Goal: Information Seeking & Learning: Compare options

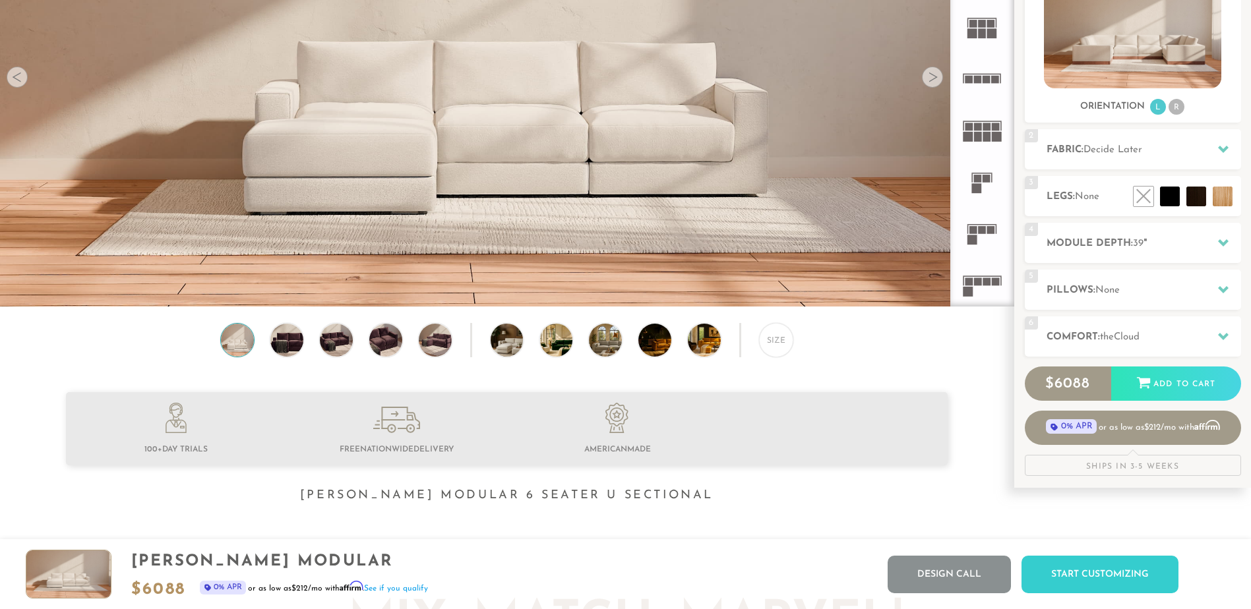
scroll to position [231, 0]
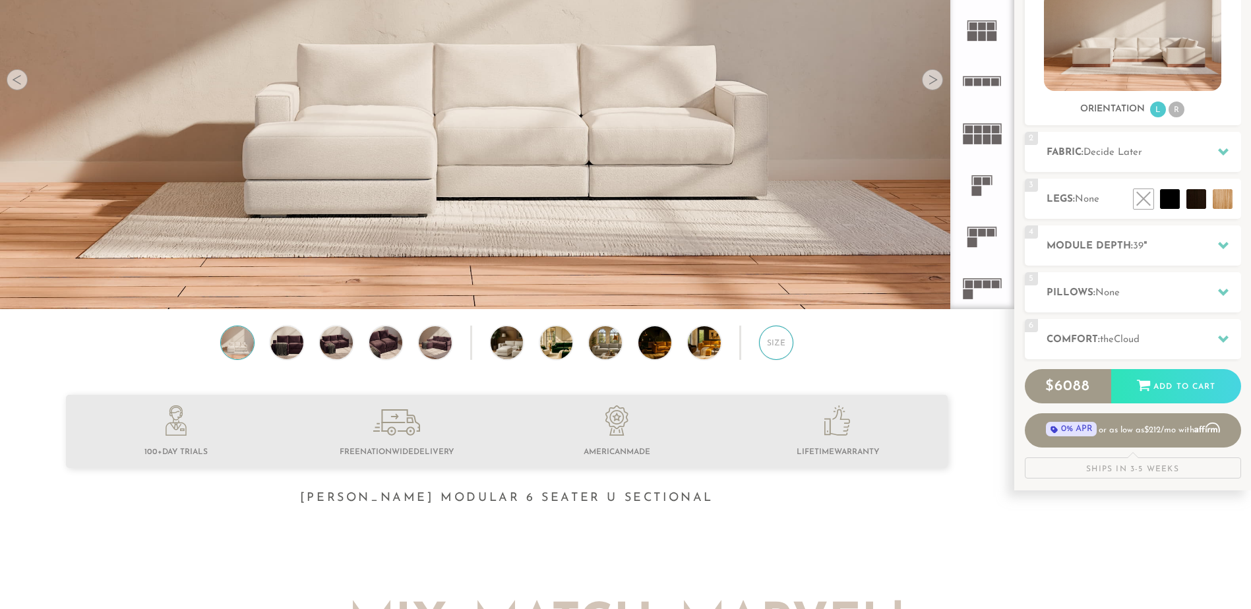
click at [769, 345] on div "Size" at bounding box center [776, 343] width 34 height 34
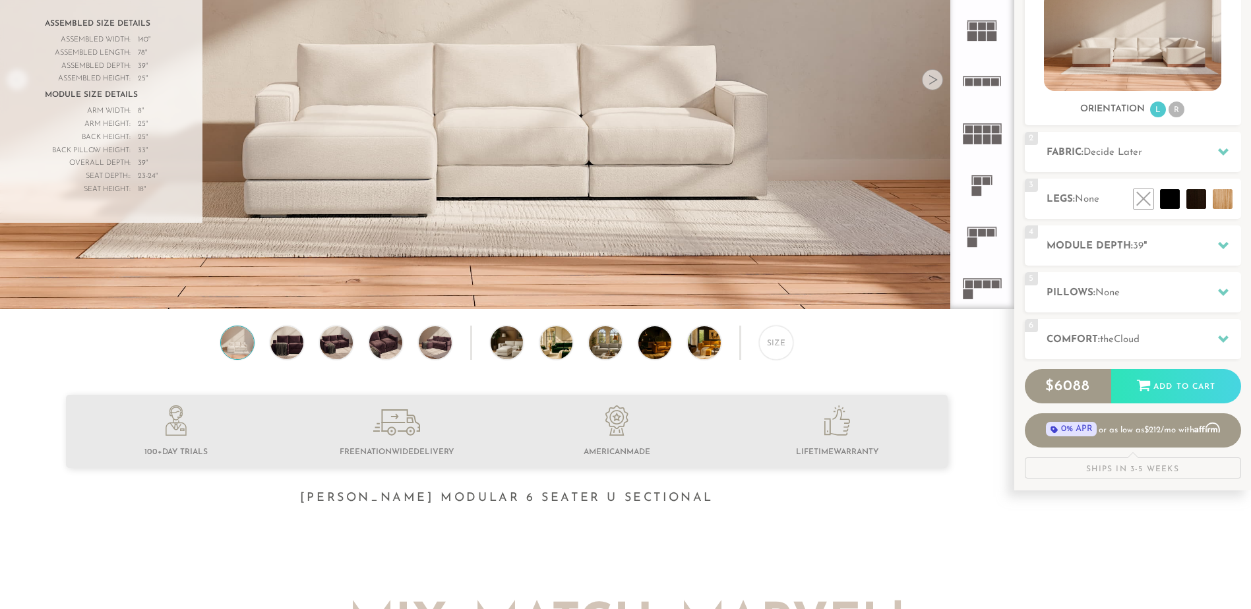
scroll to position [0, 0]
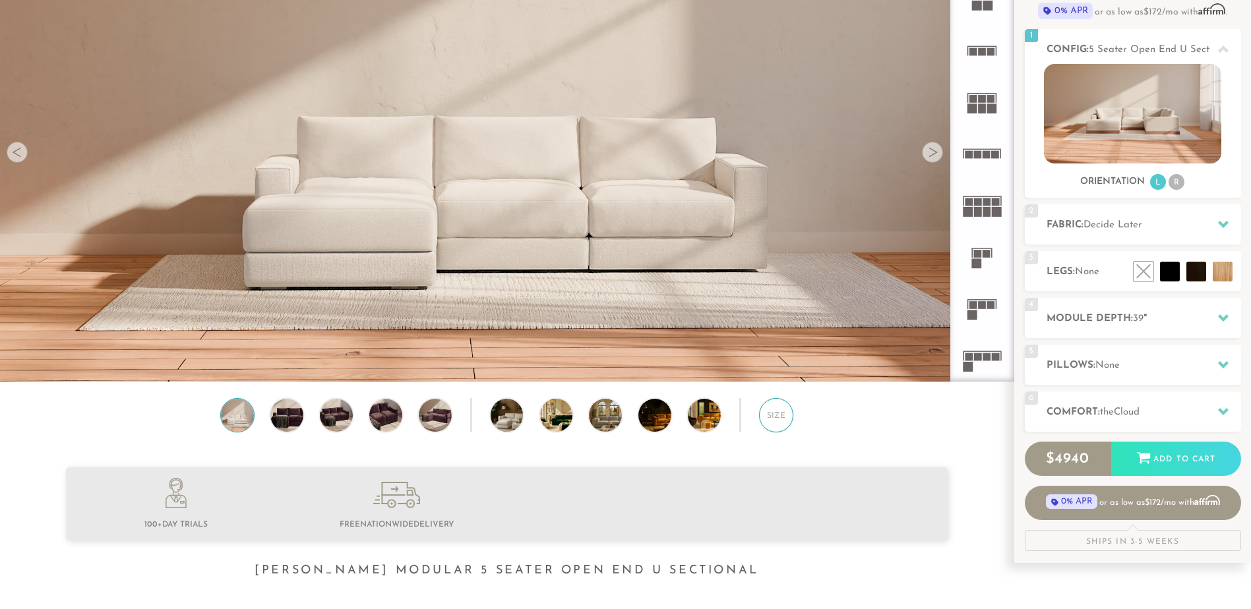
click at [771, 427] on div "Size" at bounding box center [776, 415] width 34 height 34
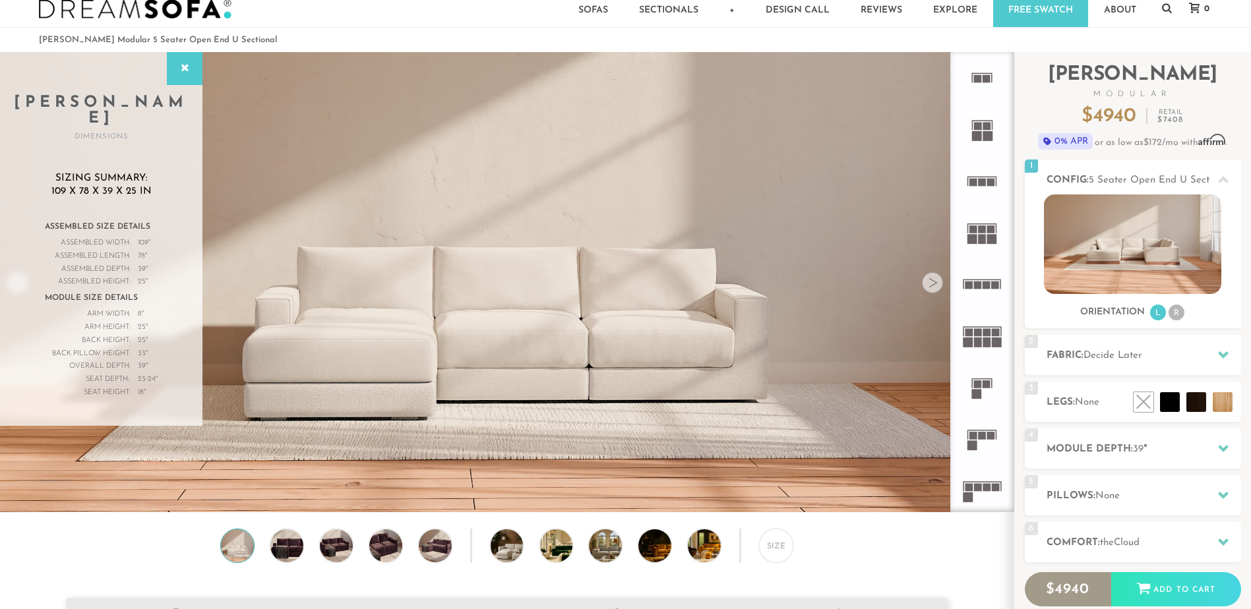
scroll to position [26, 0]
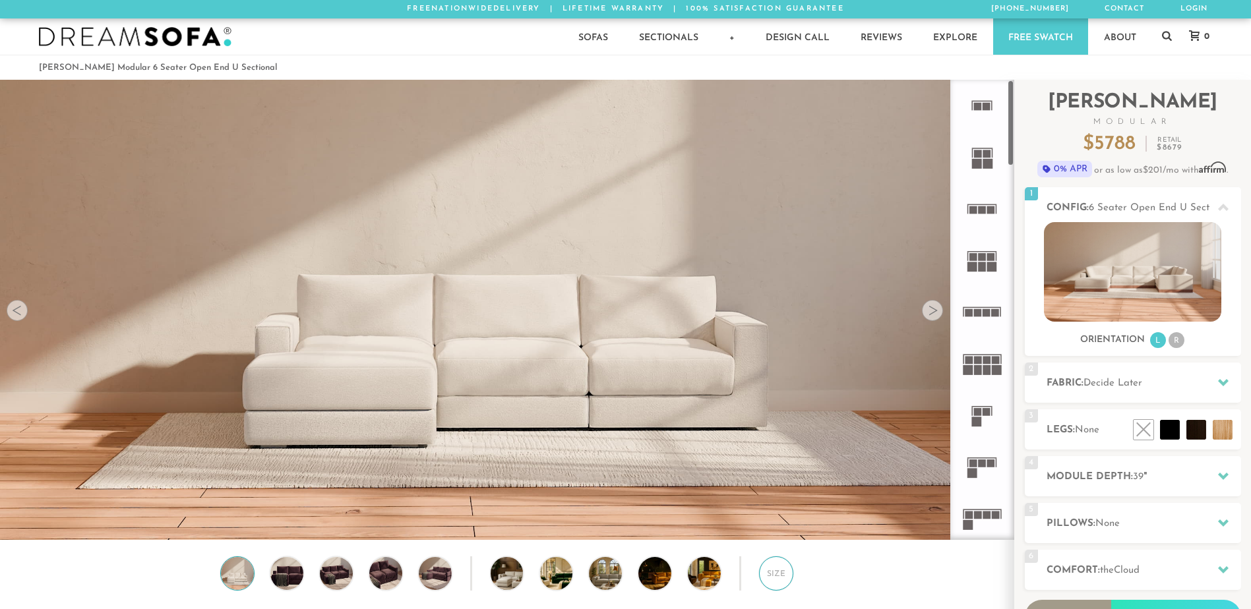
click at [773, 578] on div "Size" at bounding box center [776, 574] width 34 height 34
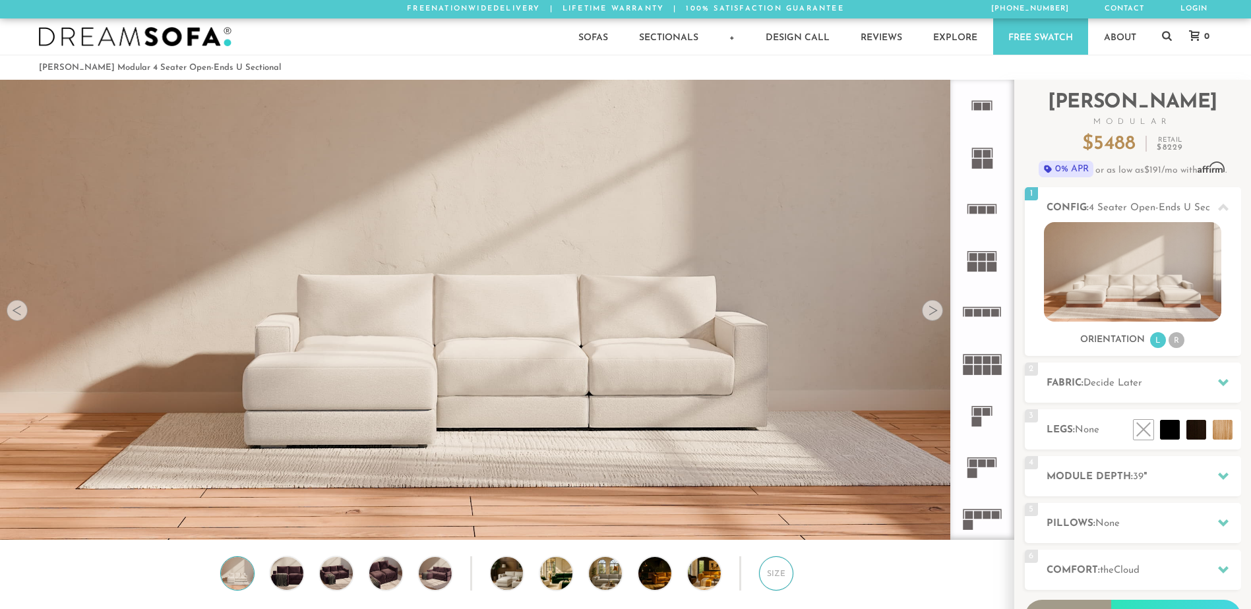
click at [770, 580] on div "Size" at bounding box center [776, 574] width 34 height 34
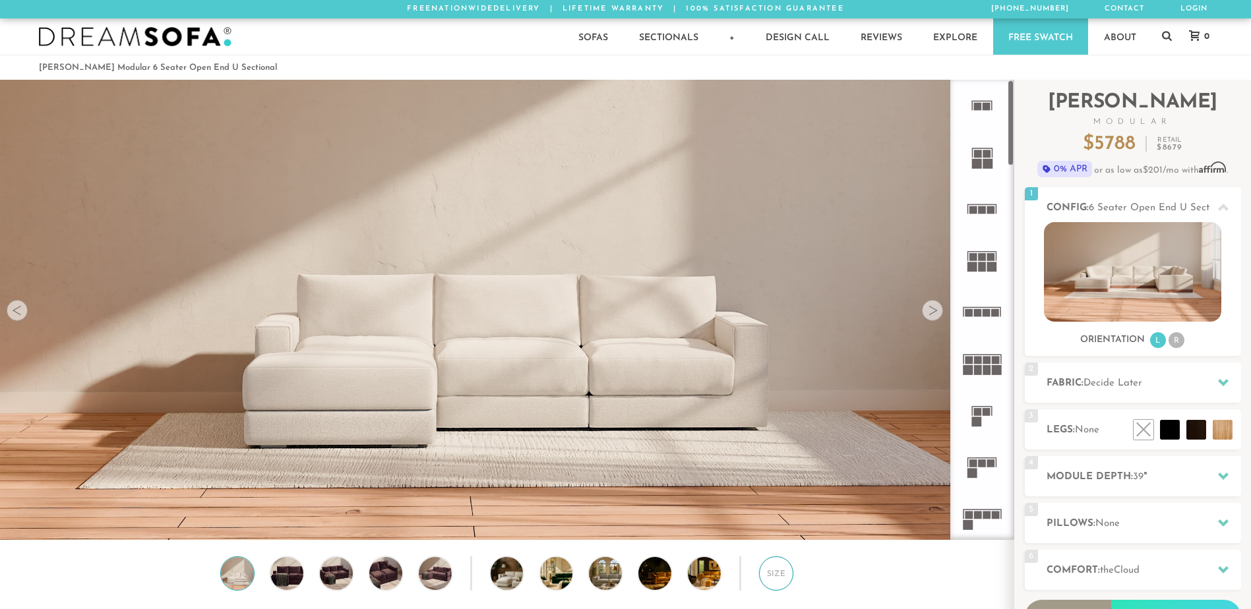
click at [770, 576] on div "Size" at bounding box center [776, 574] width 34 height 34
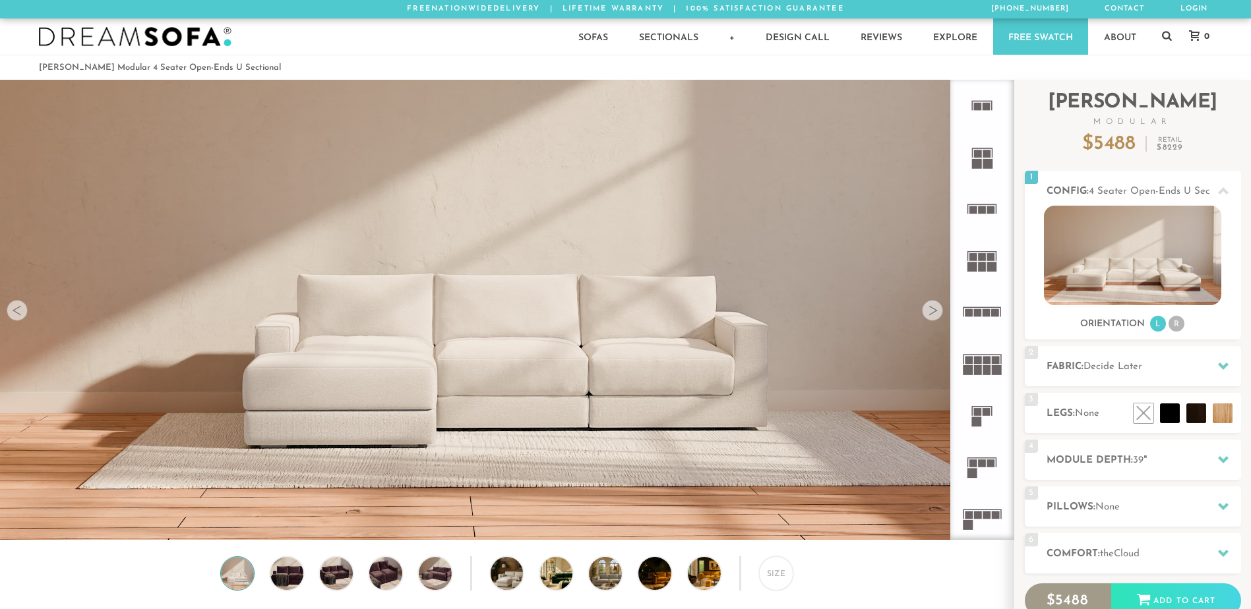
click at [978, 306] on icon at bounding box center [981, 311] width 51 height 51
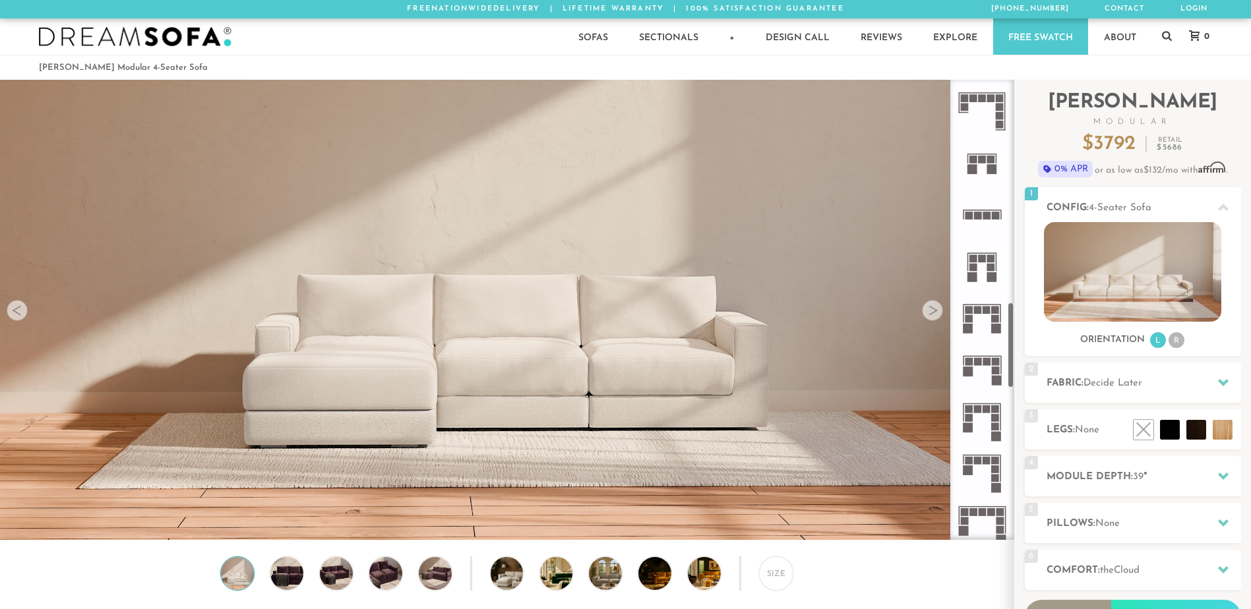
scroll to position [1187, 0]
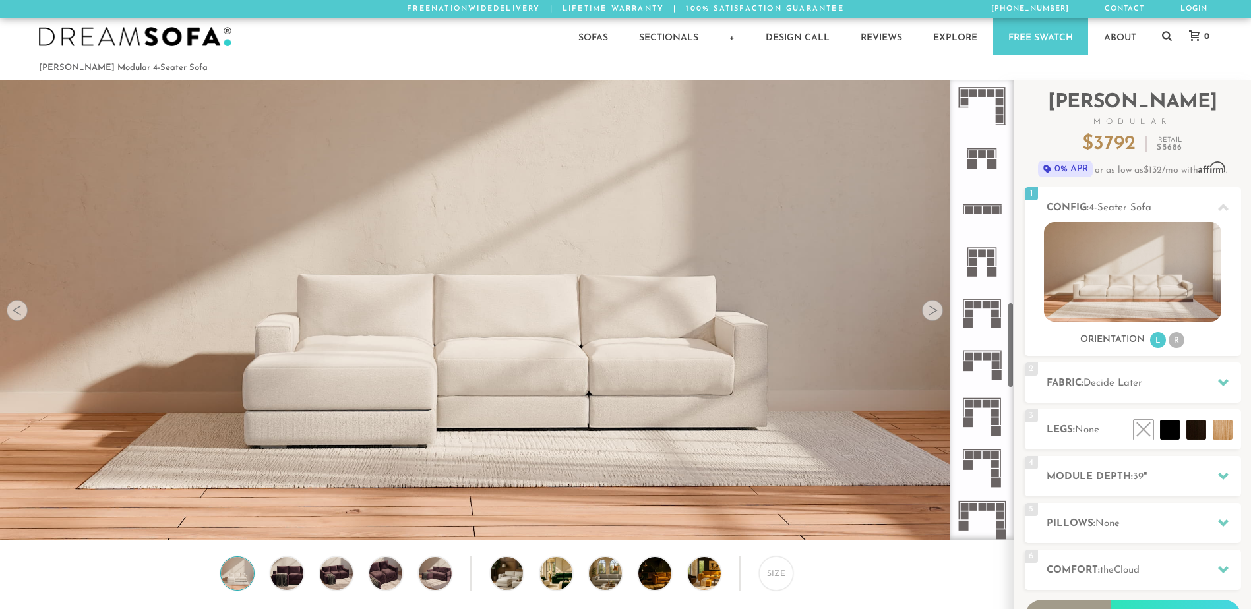
click at [984, 202] on icon at bounding box center [981, 208] width 51 height 51
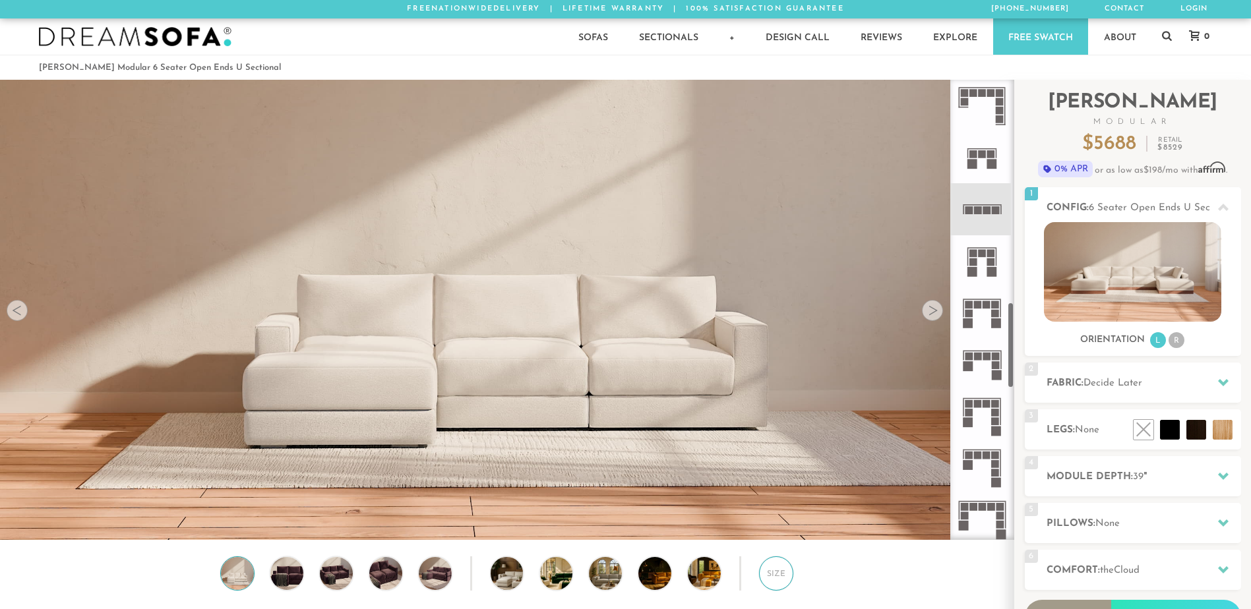
click at [772, 585] on div "Size" at bounding box center [776, 574] width 34 height 34
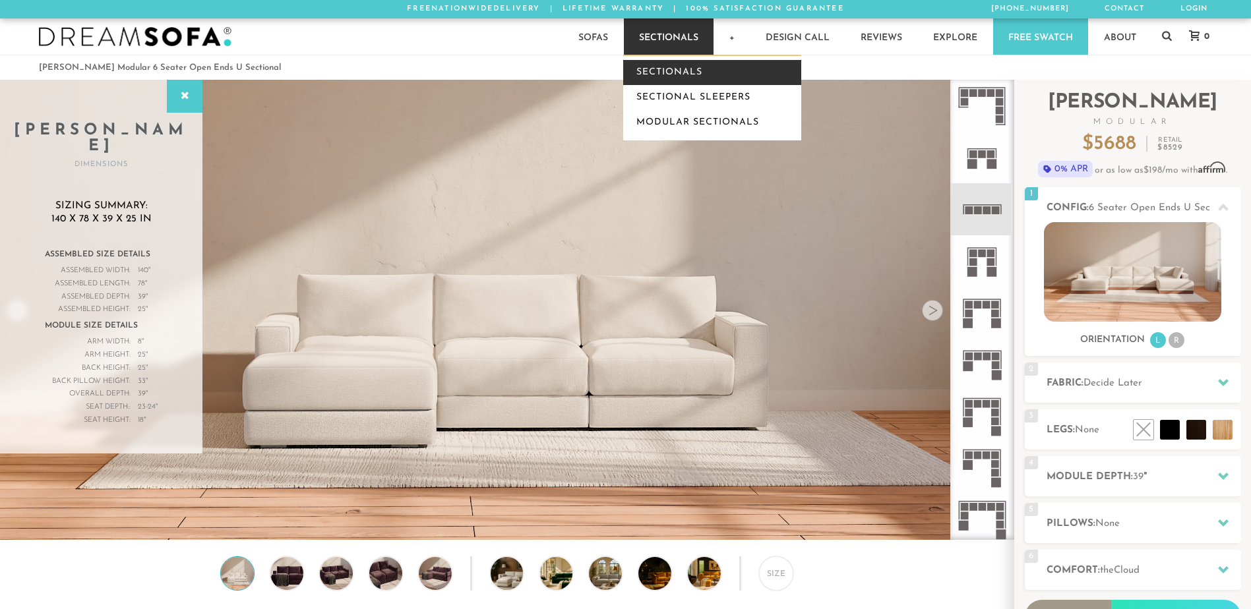
click at [670, 65] on link "Sectionals" at bounding box center [712, 72] width 178 height 25
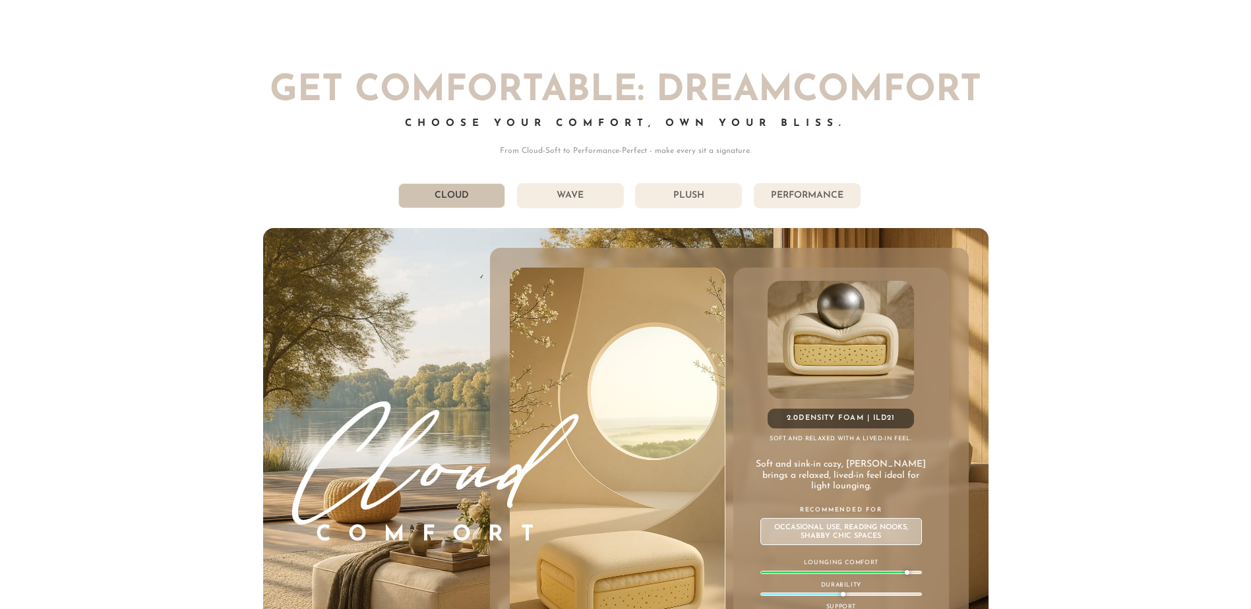
scroll to position [7392, 0]
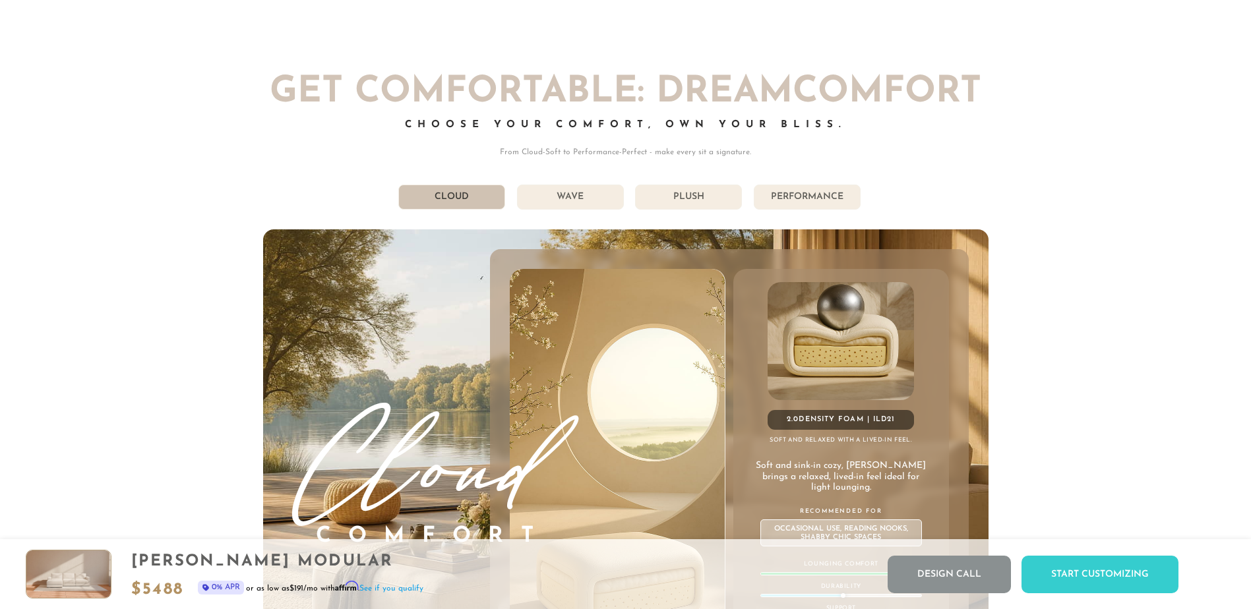
click at [686, 206] on li "Plush" at bounding box center [688, 197] width 107 height 25
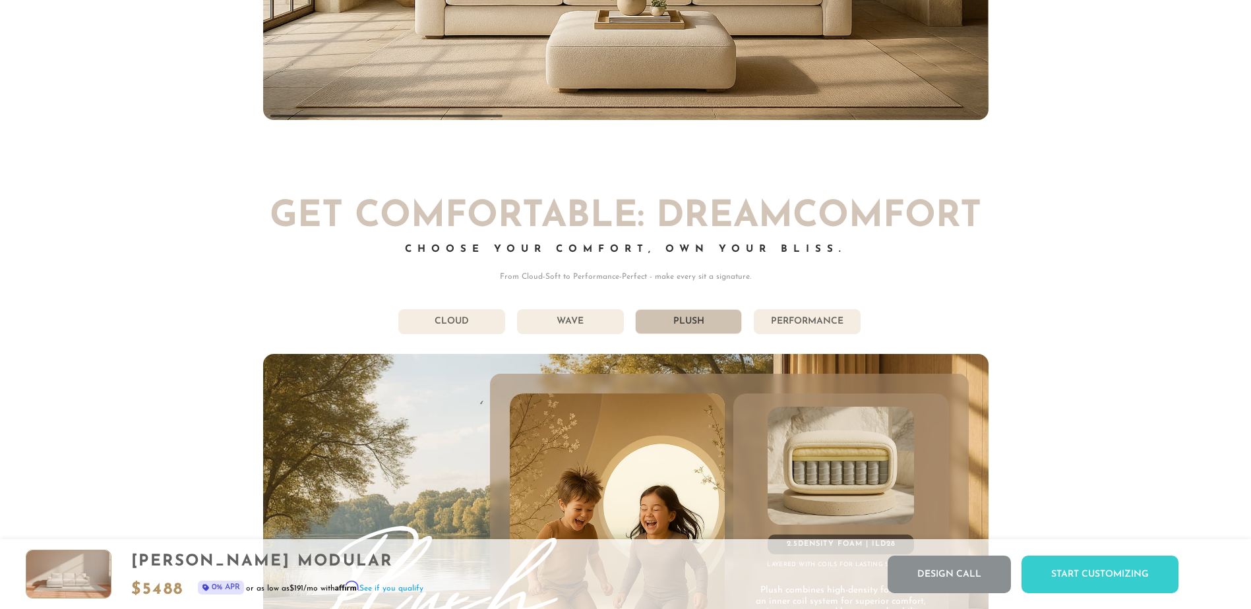
scroll to position [7262, 0]
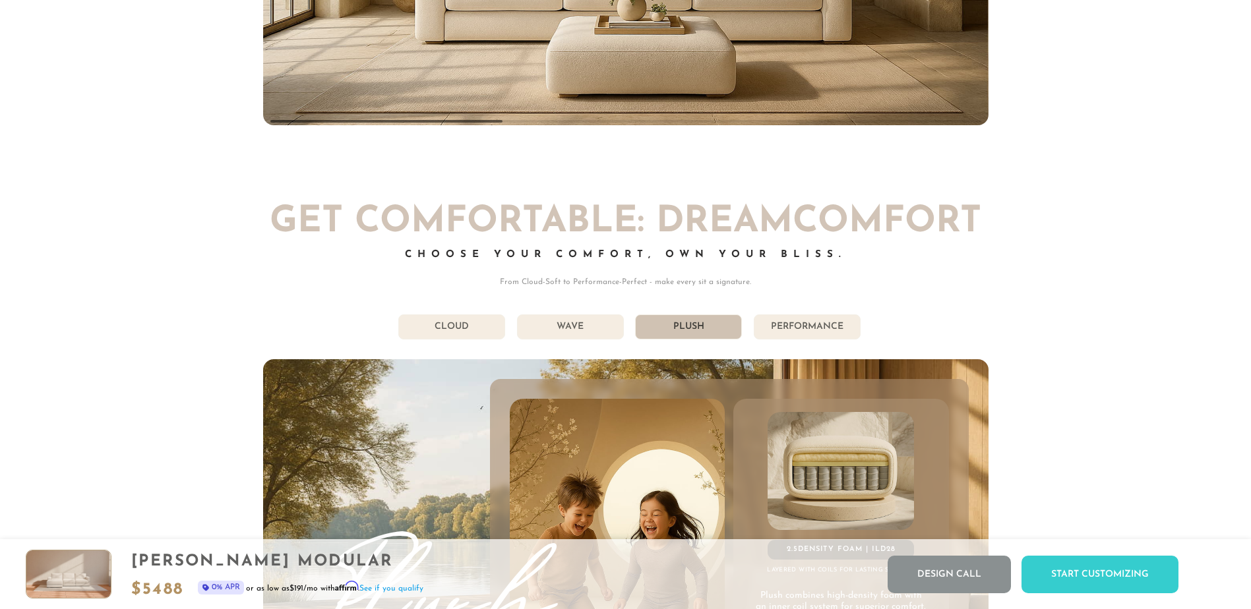
click at [782, 325] on li "Performance" at bounding box center [807, 327] width 107 height 25
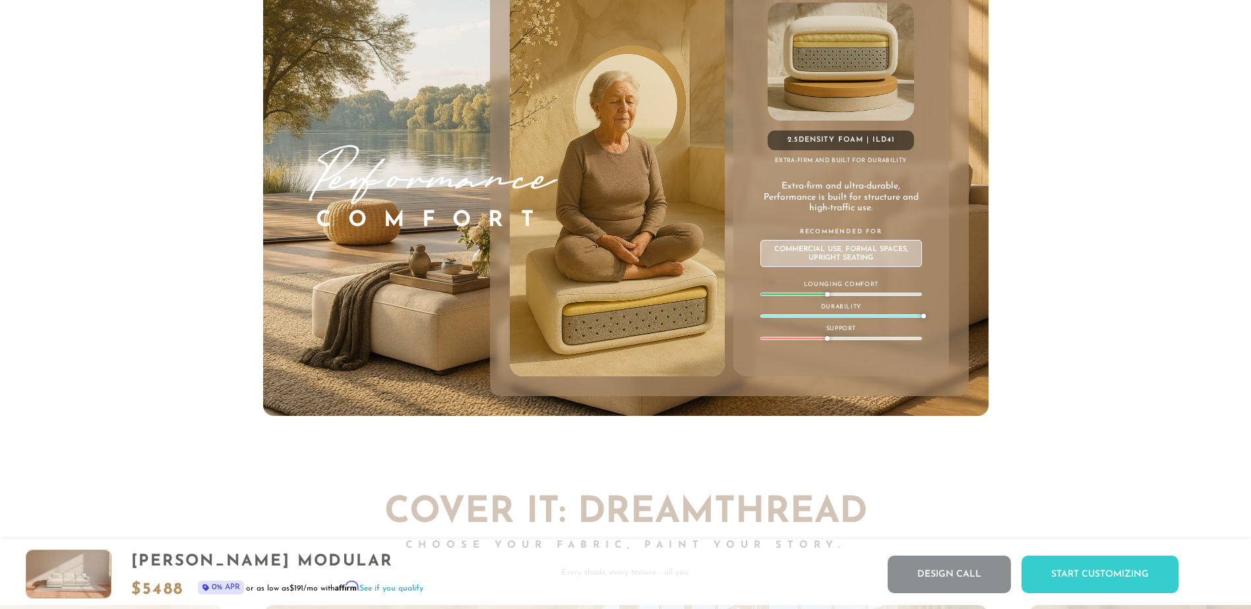
scroll to position [7670, 0]
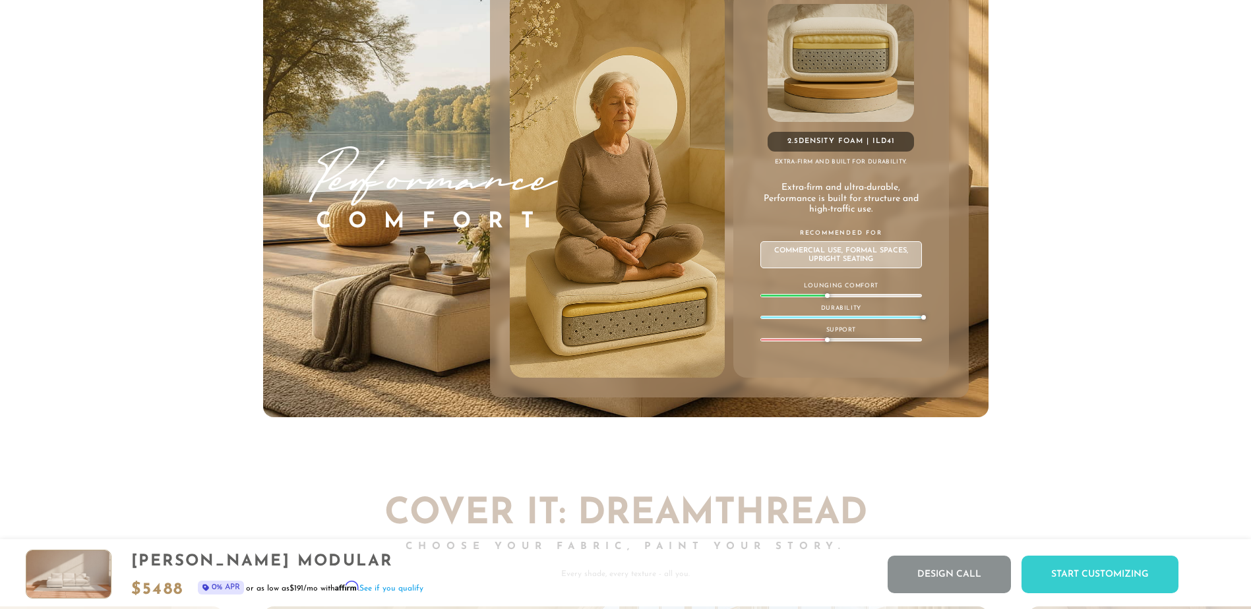
click at [839, 297] on div at bounding box center [841, 295] width 162 height 3
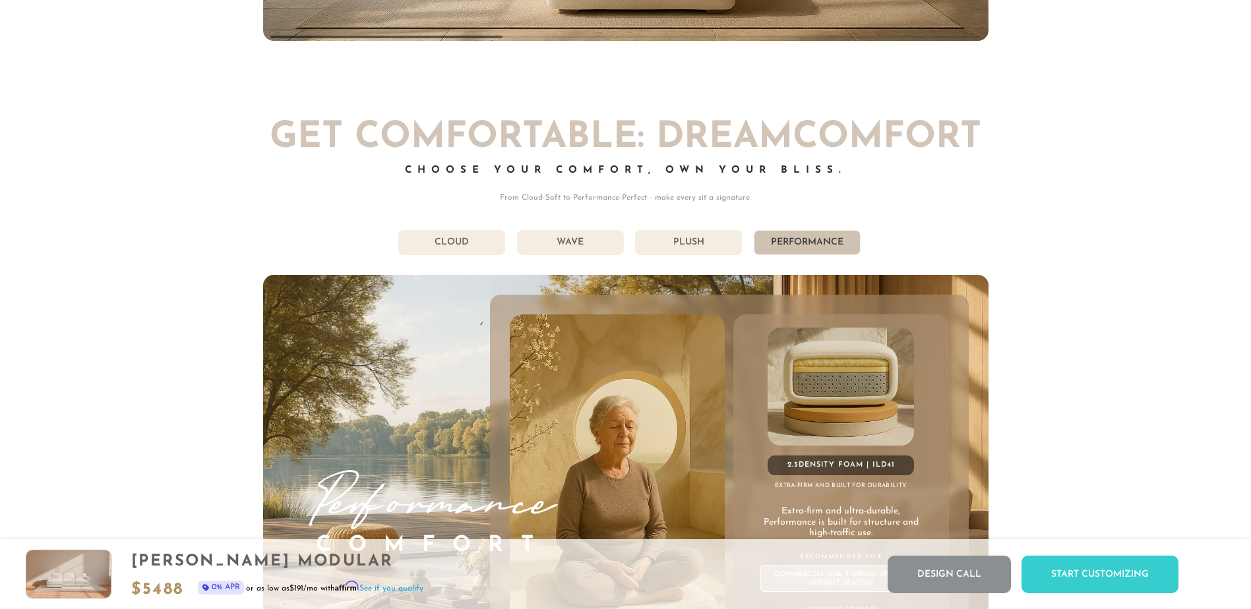
scroll to position [7345, 0]
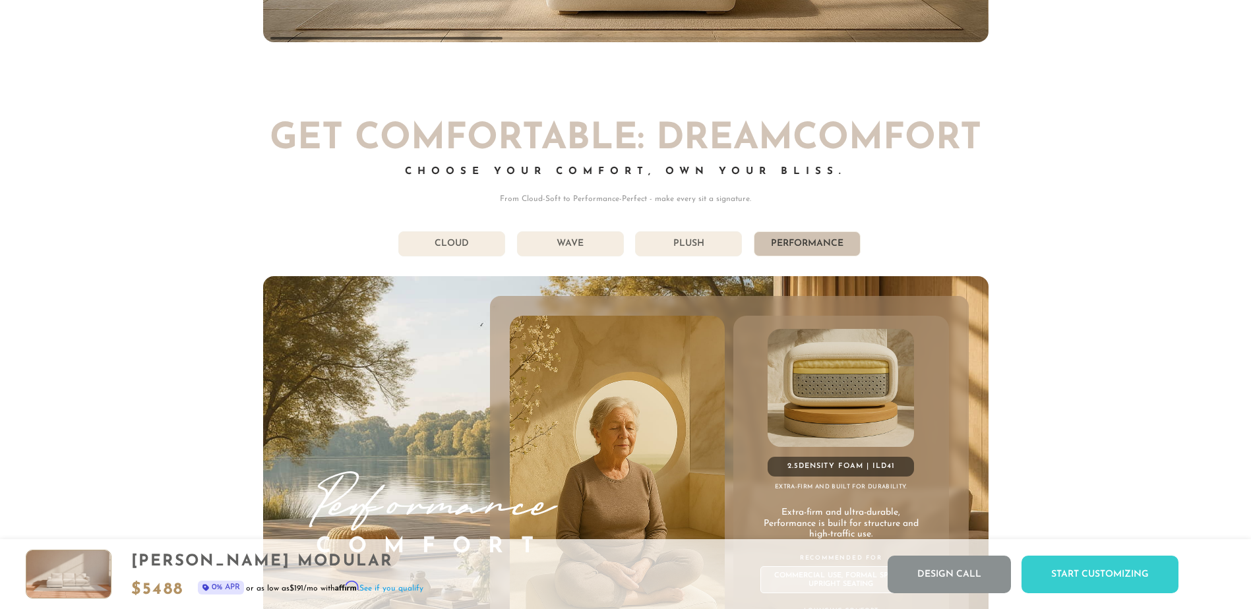
click at [712, 255] on li "Plush" at bounding box center [688, 244] width 107 height 25
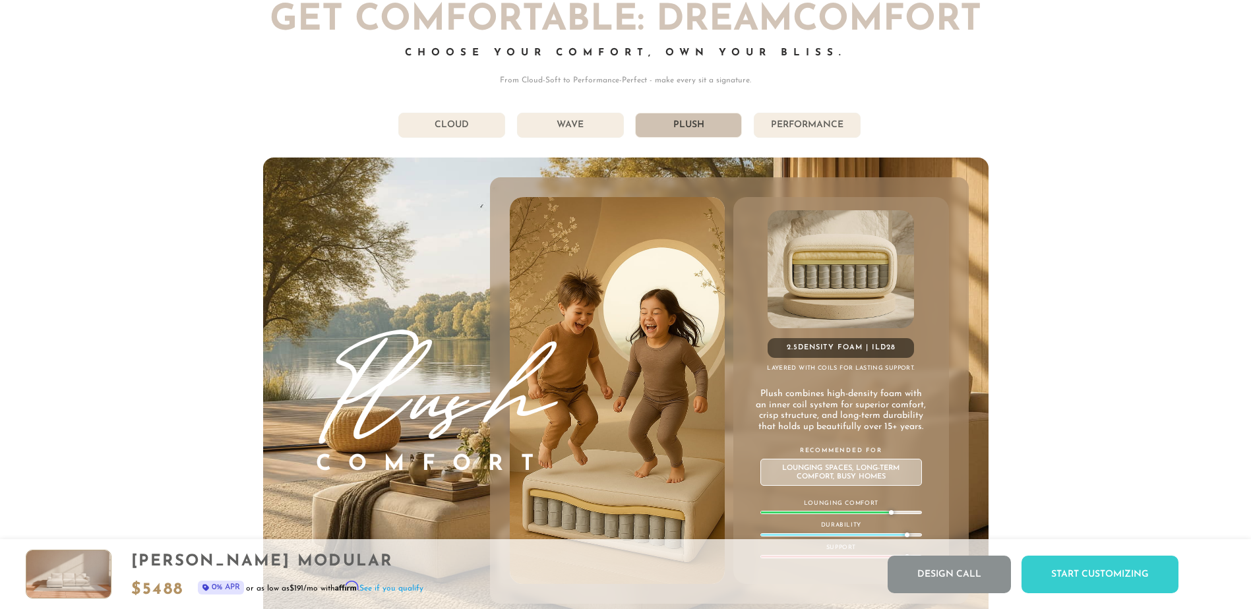
scroll to position [7477, 0]
